Goal: Task Accomplishment & Management: Manage account settings

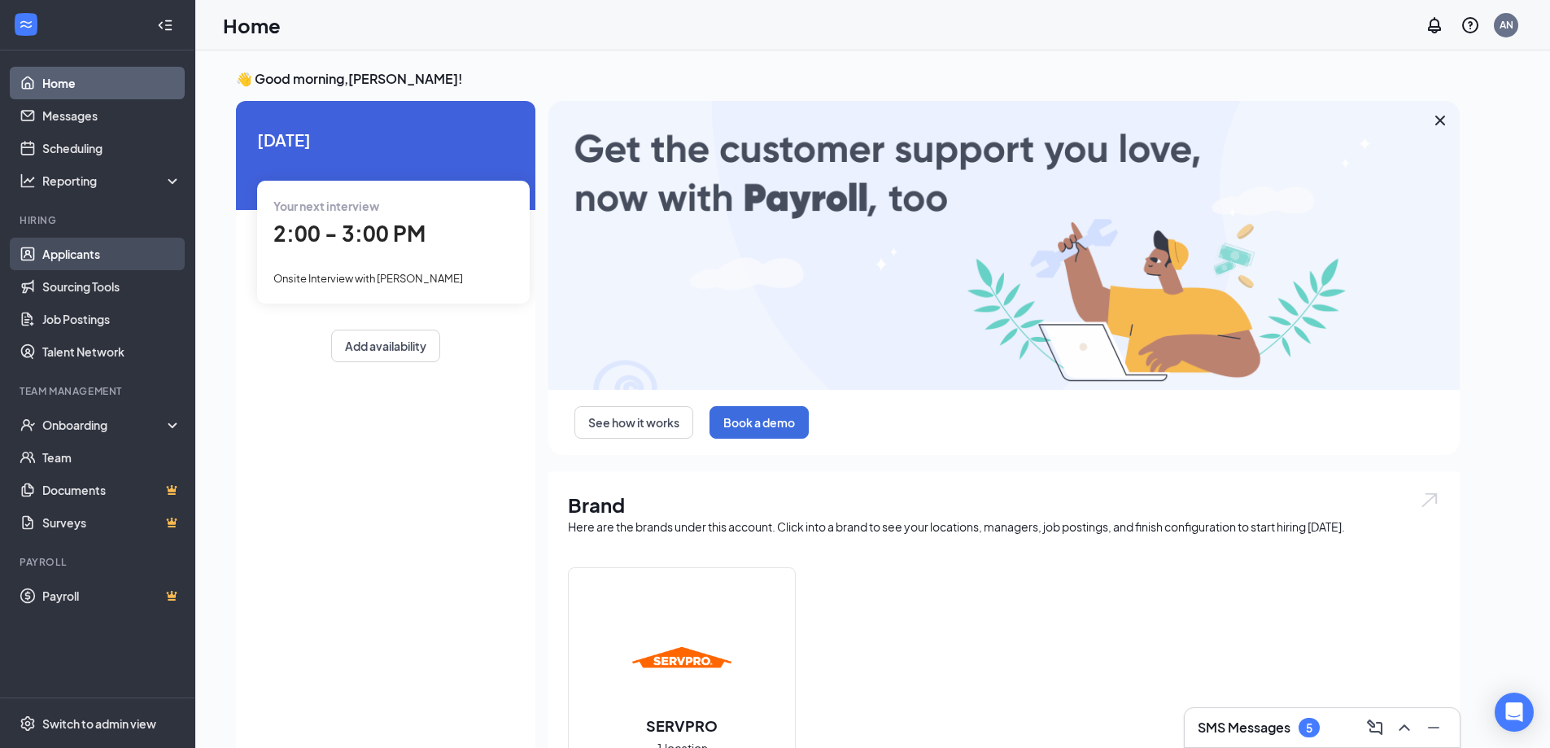
click at [94, 260] on link "Applicants" at bounding box center [111, 254] width 139 height 33
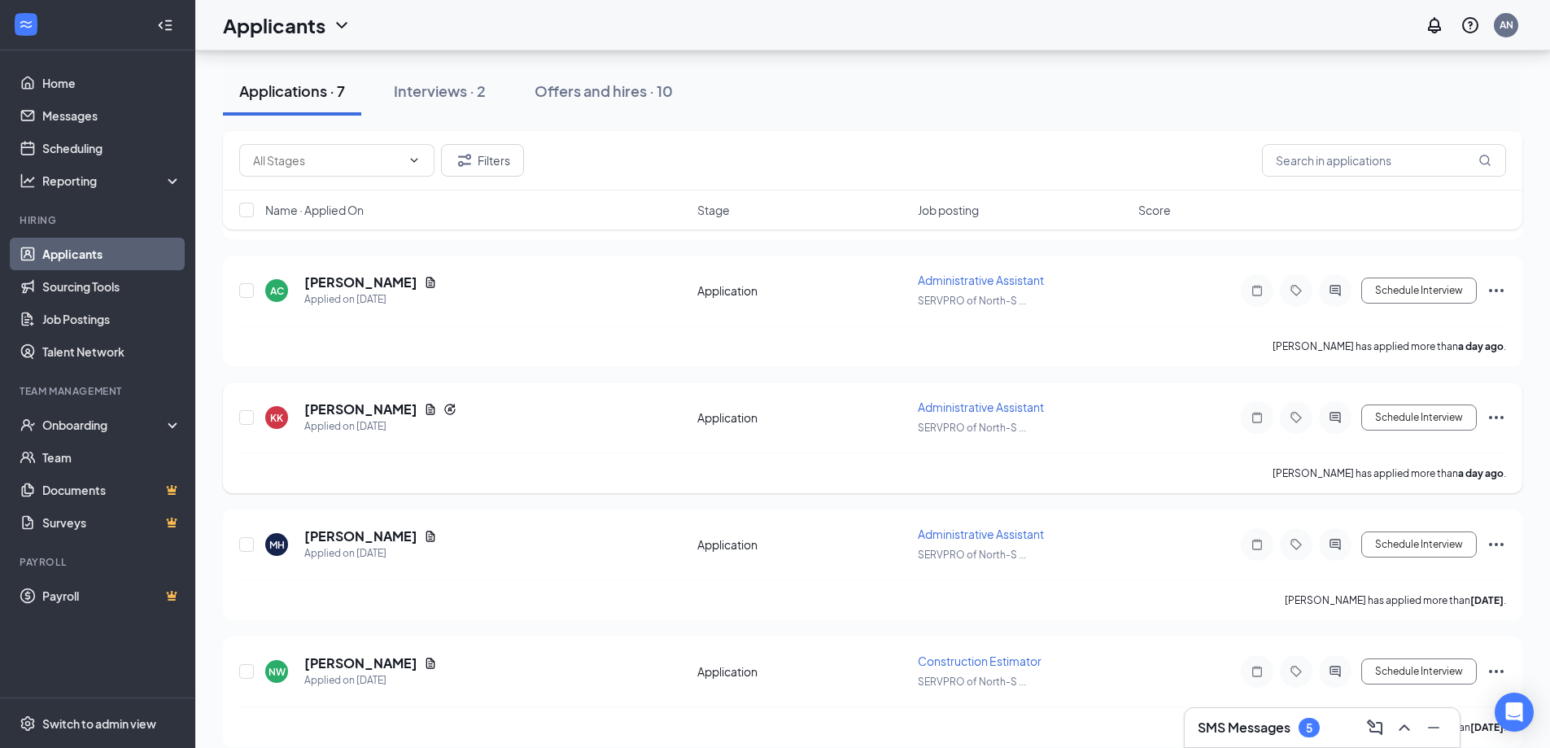
scroll to position [459, 0]
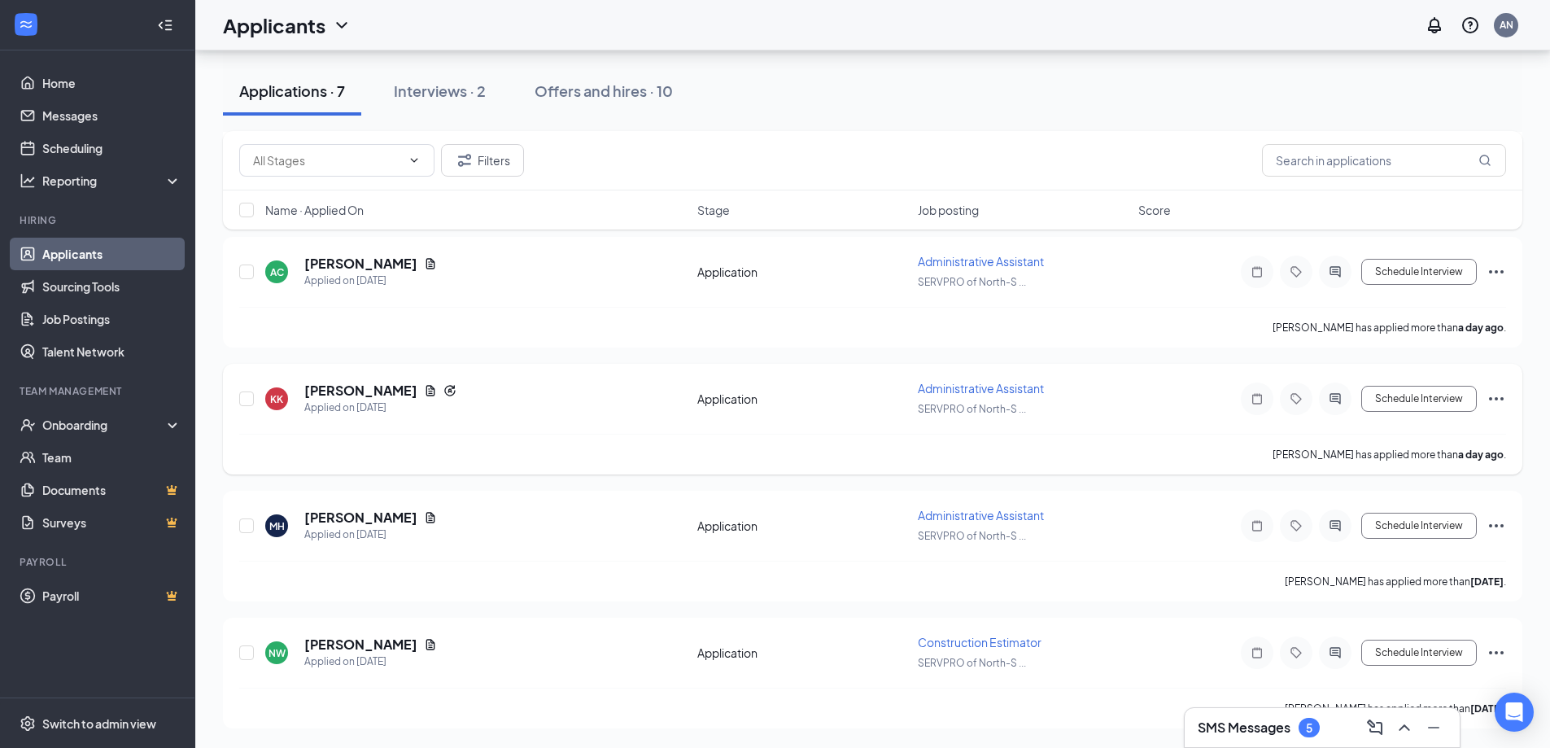
click at [1499, 403] on icon "Ellipses" at bounding box center [1497, 399] width 20 height 20
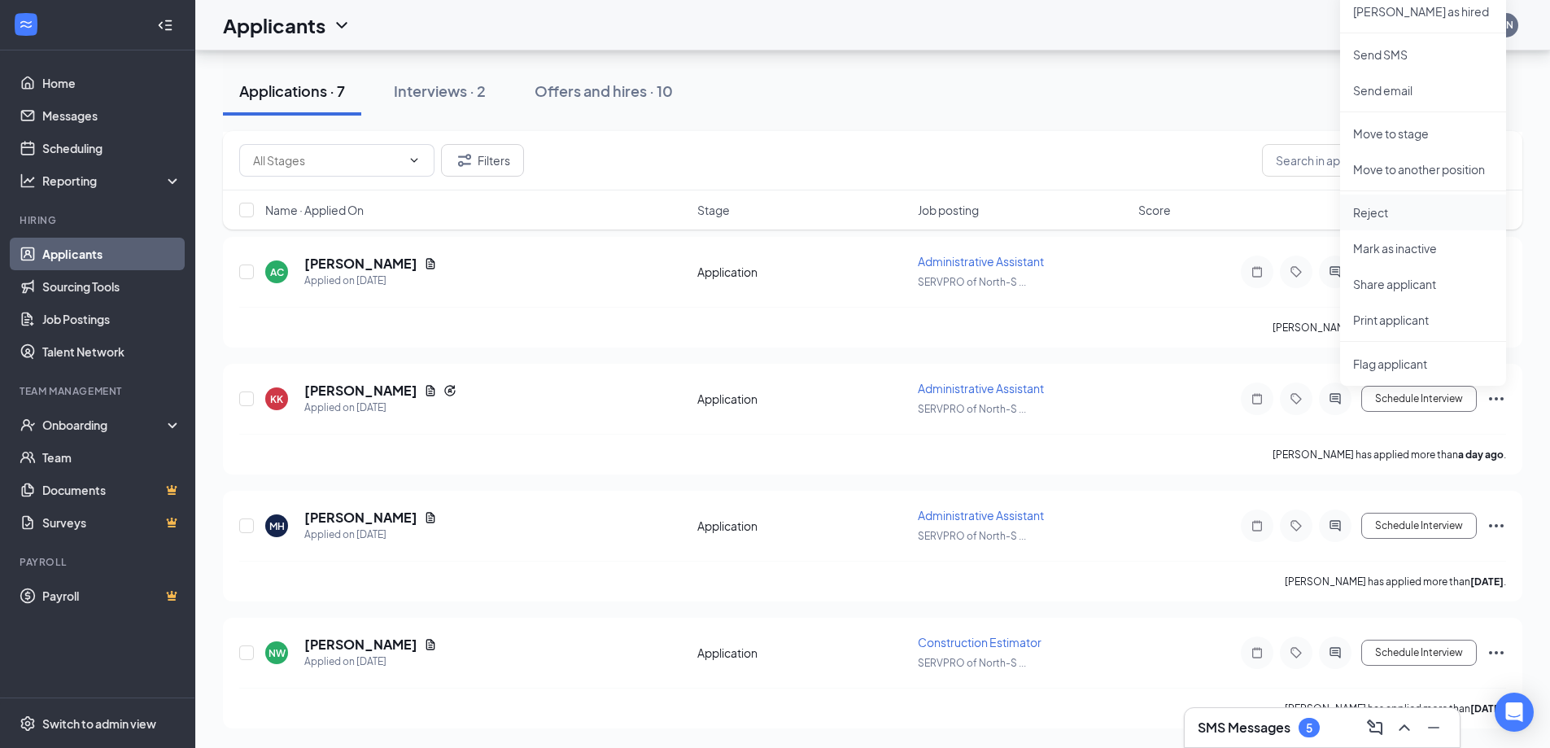
click at [1376, 221] on li "Reject" at bounding box center [1423, 213] width 166 height 36
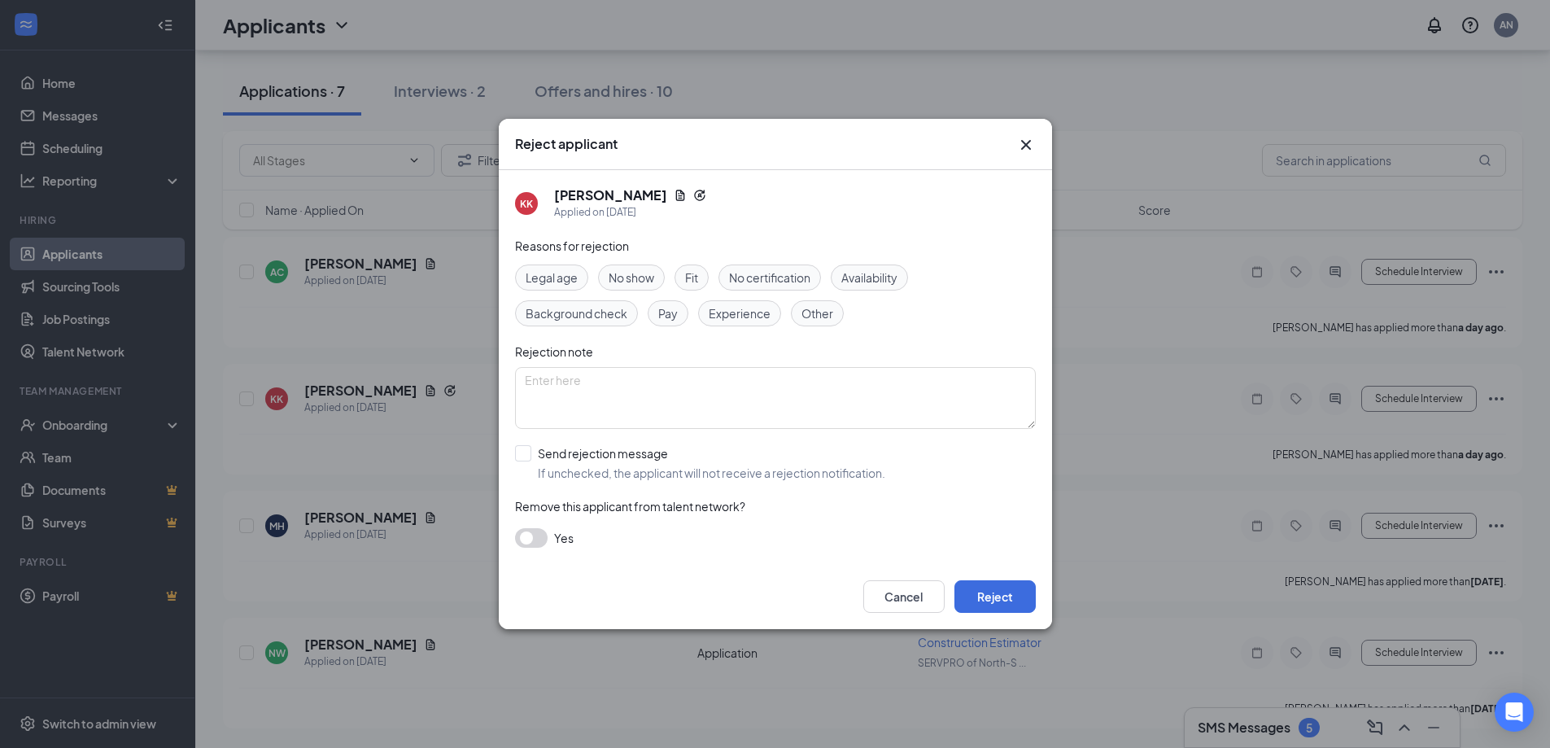
click at [697, 280] on span "Fit" at bounding box center [691, 278] width 13 height 18
click at [994, 604] on button "Reject" at bounding box center [995, 596] width 81 height 33
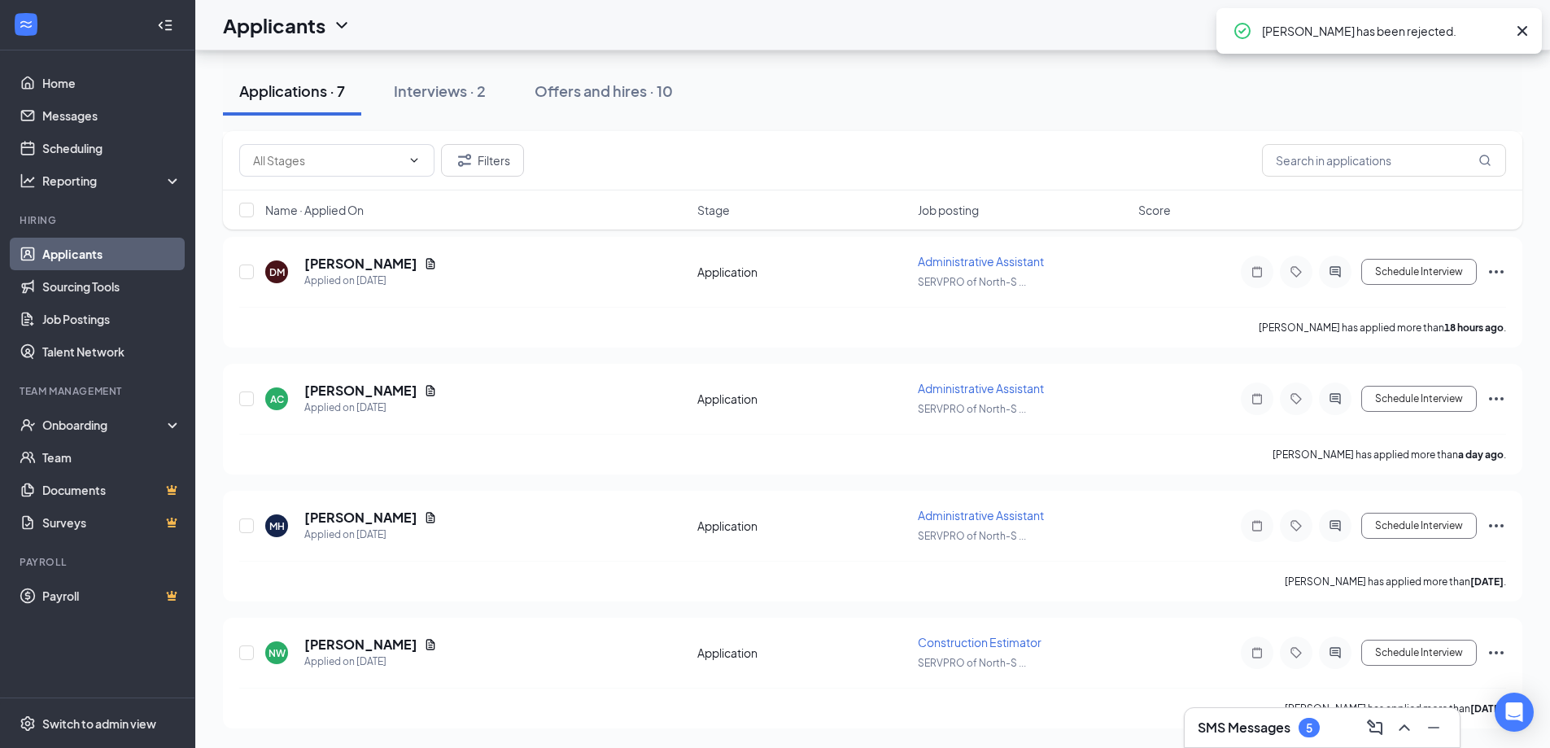
scroll to position [332, 0]
